Goal: Ask a question

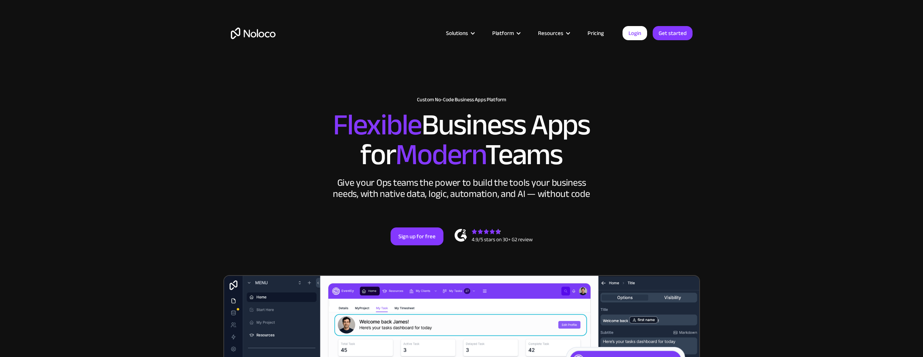
click at [599, 31] on link "Pricing" at bounding box center [595, 33] width 35 height 10
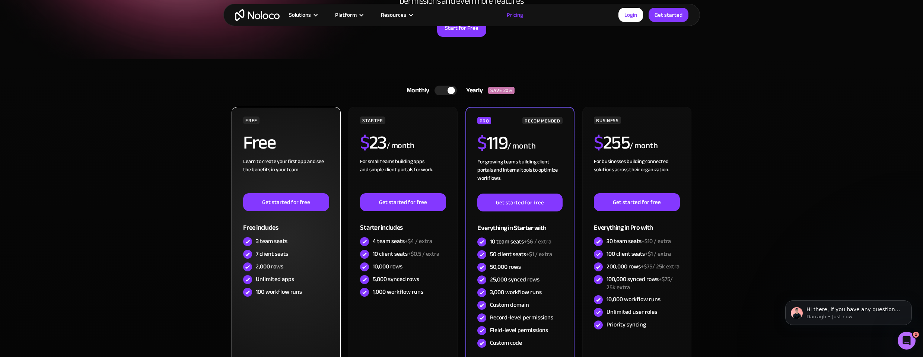
scroll to position [112, 0]
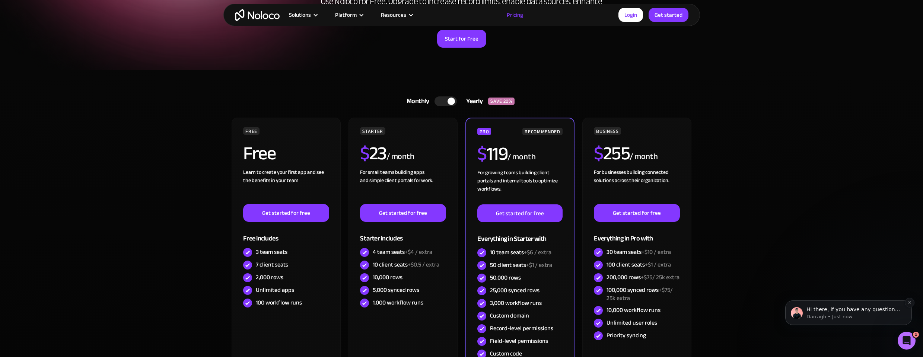
click at [872, 315] on p "Darragh • Just now" at bounding box center [855, 317] width 96 height 7
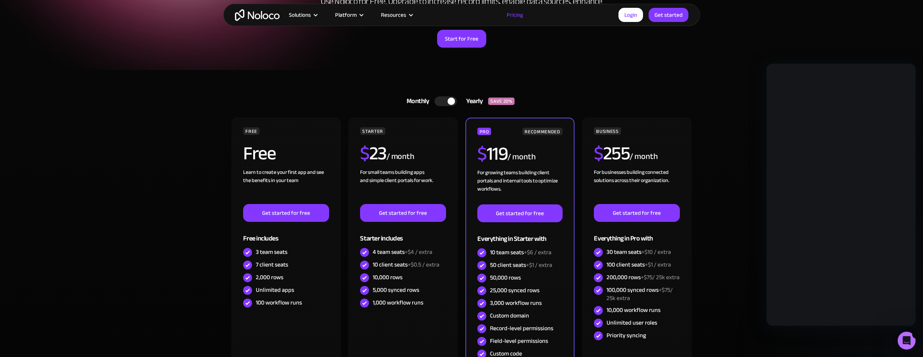
scroll to position [0, 0]
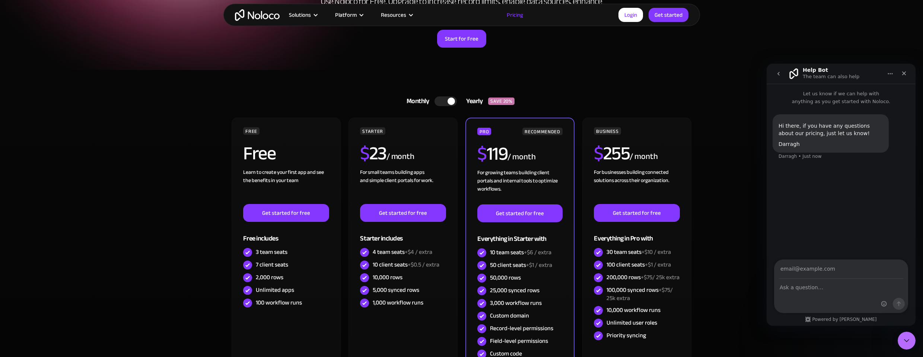
click at [729, 124] on section "Monthly Yearly SAVE 20% Monthly Yearly SAVE 20% FREE Free Learn to create your …" at bounding box center [461, 256] width 923 height 372
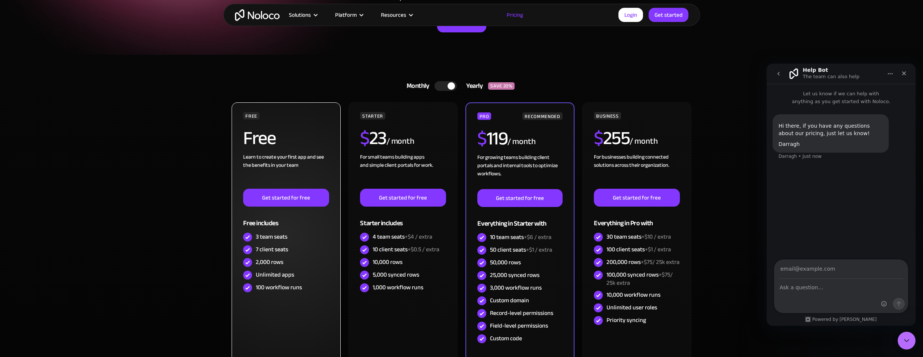
scroll to position [112, 0]
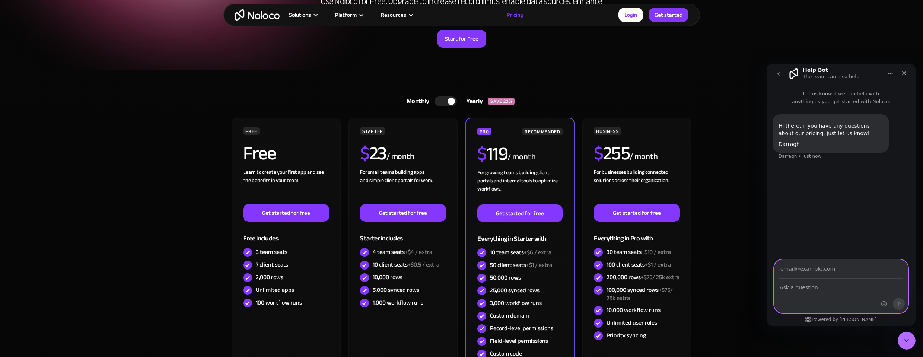
click at [796, 271] on input "Your email" at bounding box center [841, 269] width 124 height 19
click at [907, 72] on div "Close" at bounding box center [903, 73] width 13 height 13
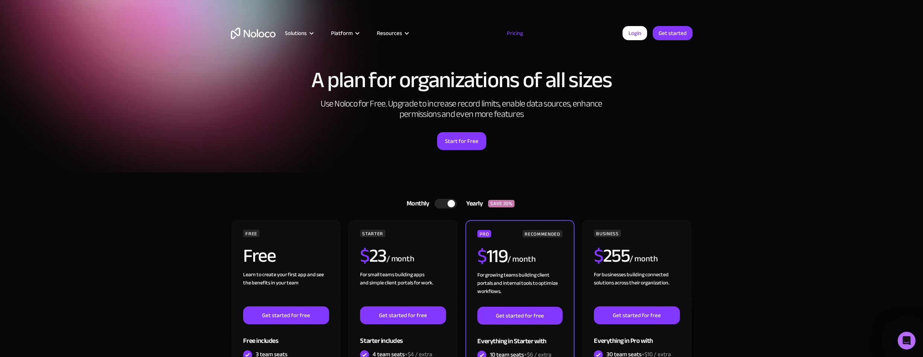
scroll to position [0, 0]
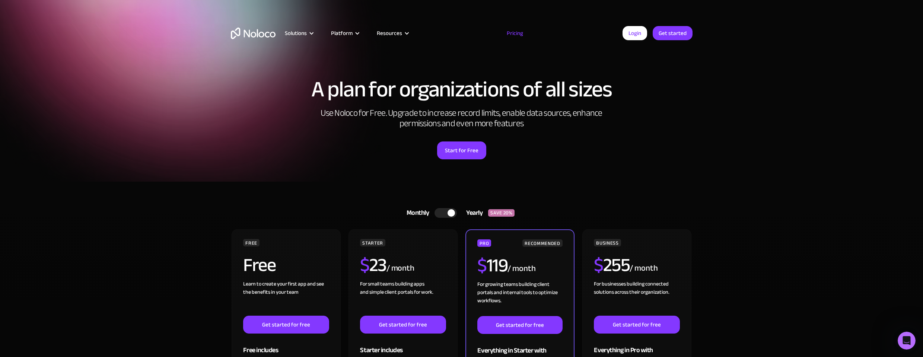
click at [442, 213] on div at bounding box center [446, 213] width 22 height 10
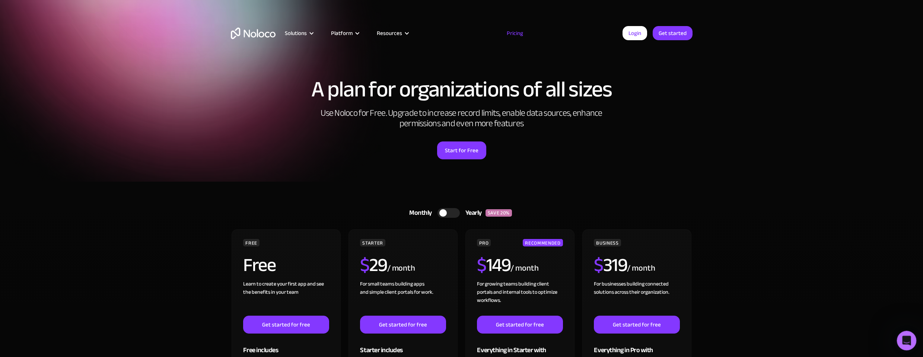
click at [907, 339] on icon "Open Intercom Messenger" at bounding box center [906, 340] width 12 height 12
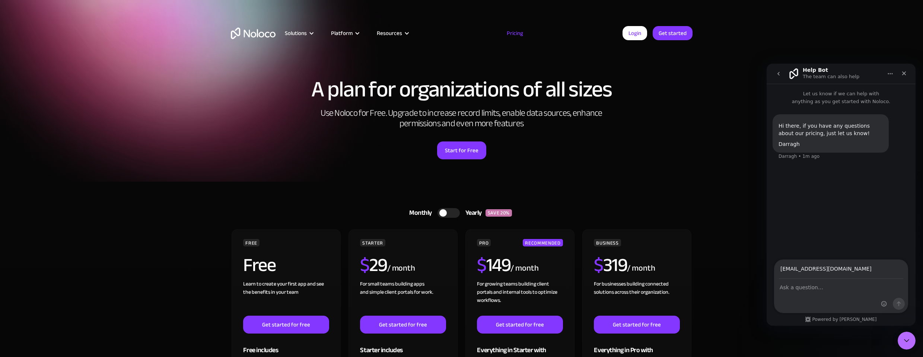
type input "madeinbordeaux@gmail.com"
click at [832, 296] on div "Intercom messenger" at bounding box center [841, 296] width 133 height 34
click at [835, 290] on textarea "Ask a question…" at bounding box center [841, 285] width 133 height 13
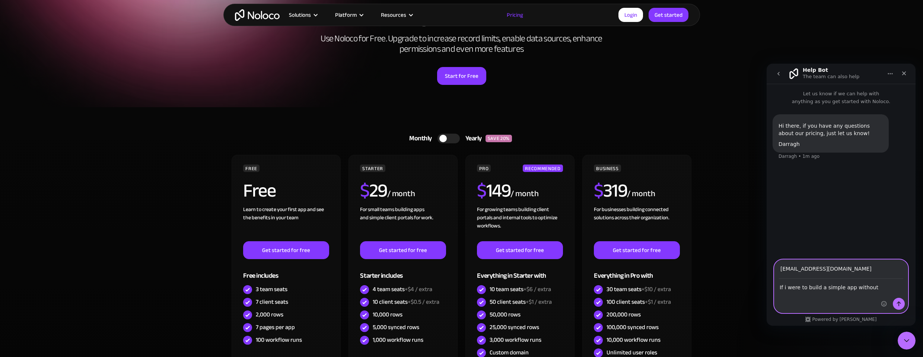
scroll to position [112, 0]
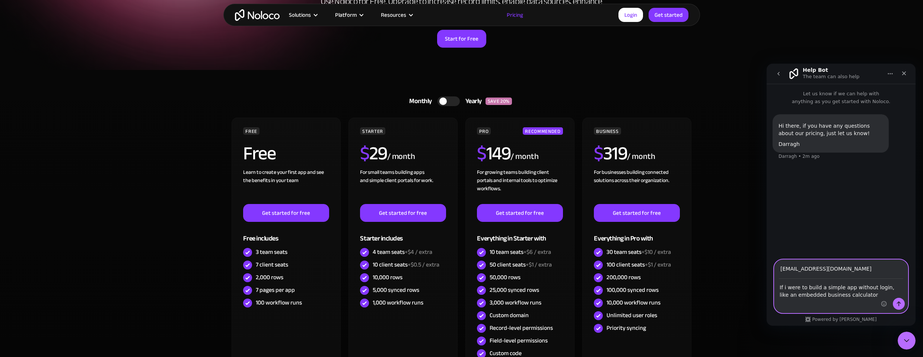
drag, startPoint x: 825, startPoint y: 295, endPoint x: 805, endPoint y: 298, distance: 19.5
click at [805, 298] on textarea "If i were to build a simple app without login, like an embedded business calcul…" at bounding box center [841, 289] width 133 height 20
click at [826, 293] on textarea "If i were to build a simple app without login, like an embedded flea marrket sa…" at bounding box center [841, 289] width 133 height 20
click at [873, 297] on textarea "If i were to build a simple app without login, like an embedded flea market sal…" at bounding box center [841, 289] width 133 height 20
click at [791, 302] on textarea "If i were to build a simple app without login, like an embedded flea market sal…" at bounding box center [841, 293] width 133 height 28
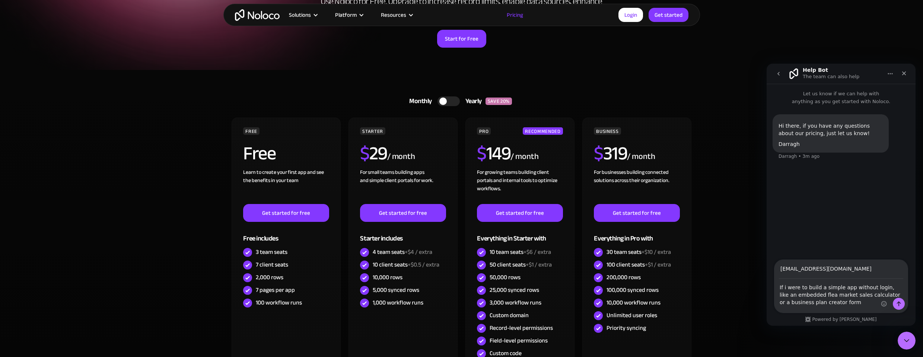
click at [838, 308] on div "If i were to build a simple app without login, like an embedded flea market sal…" at bounding box center [841, 296] width 133 height 34
click at [833, 303] on textarea "If i were to build a simple app without login, like an embedded flea market sal…" at bounding box center [841, 293] width 133 height 28
type textarea "If i were to build a simple app without login, like an embedded flea market sal…"
click at [899, 305] on icon "Send a message…" at bounding box center [899, 304] width 6 height 6
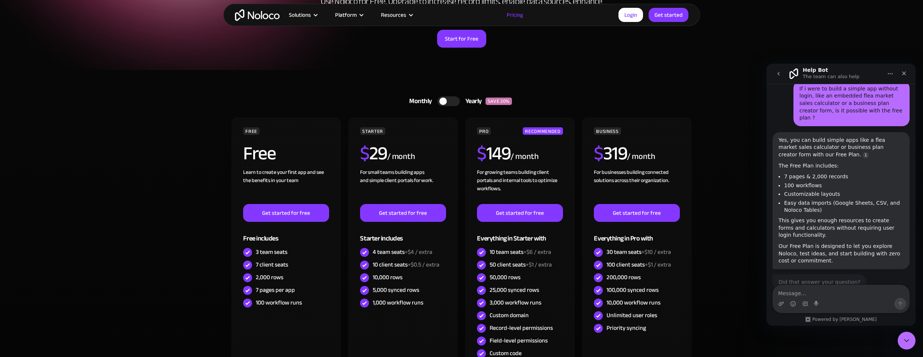
scroll to position [87, 0]
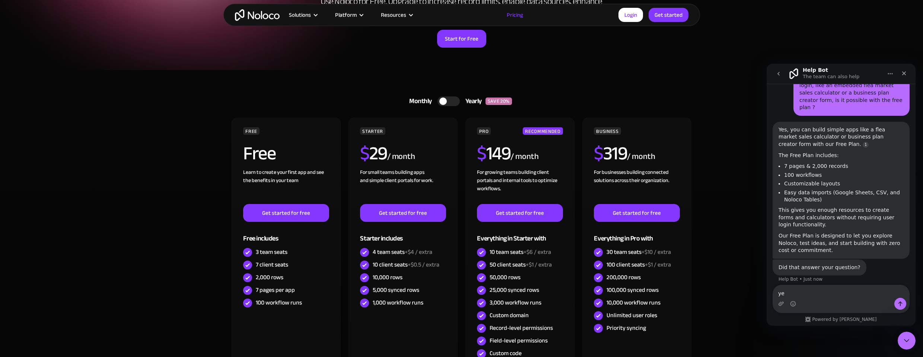
type textarea "yes"
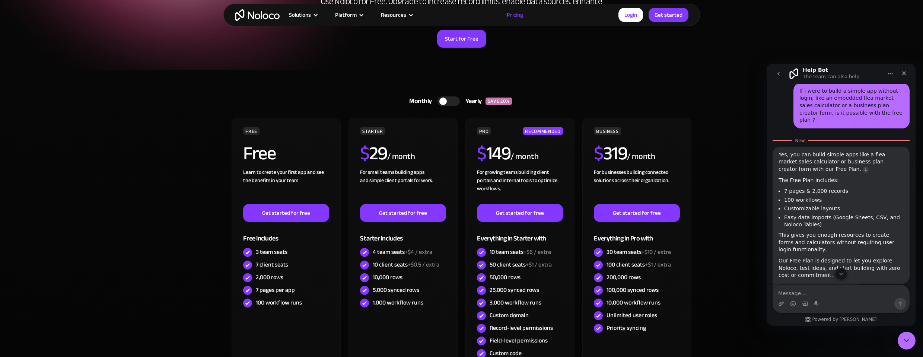
scroll to position [112, 0]
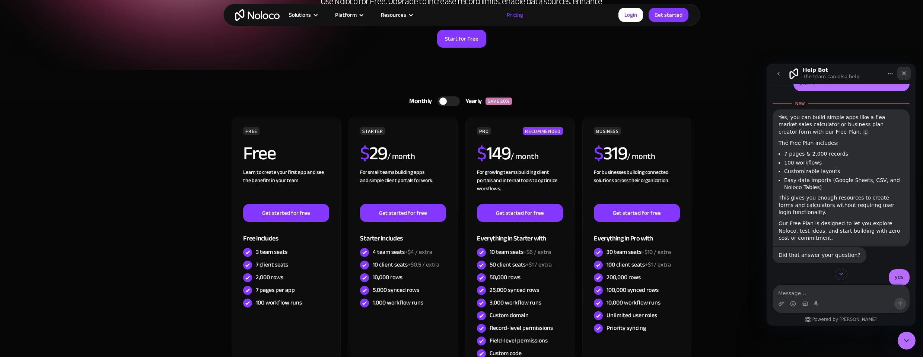
click at [903, 74] on icon "Close" at bounding box center [904, 73] width 6 height 6
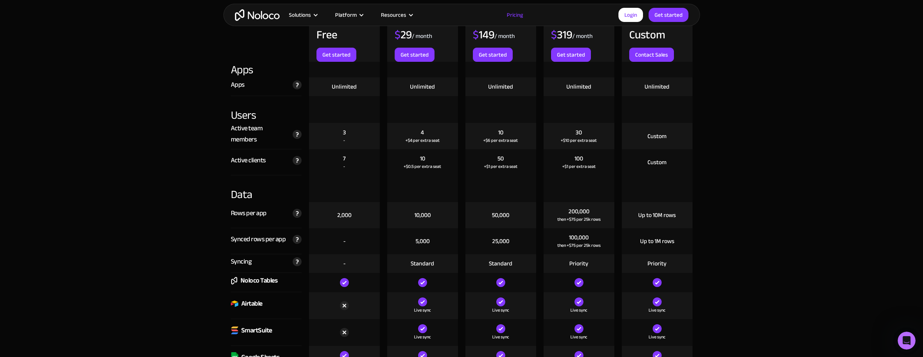
scroll to position [819, 0]
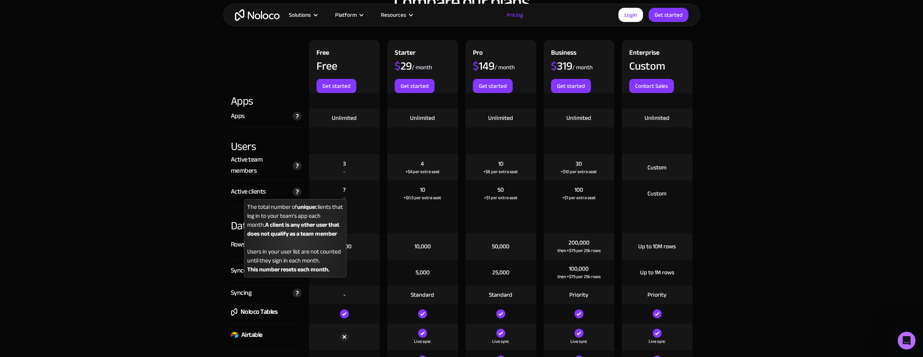
click at [295, 193] on img at bounding box center [297, 191] width 9 height 9
